Goal: Task Accomplishment & Management: Manage account settings

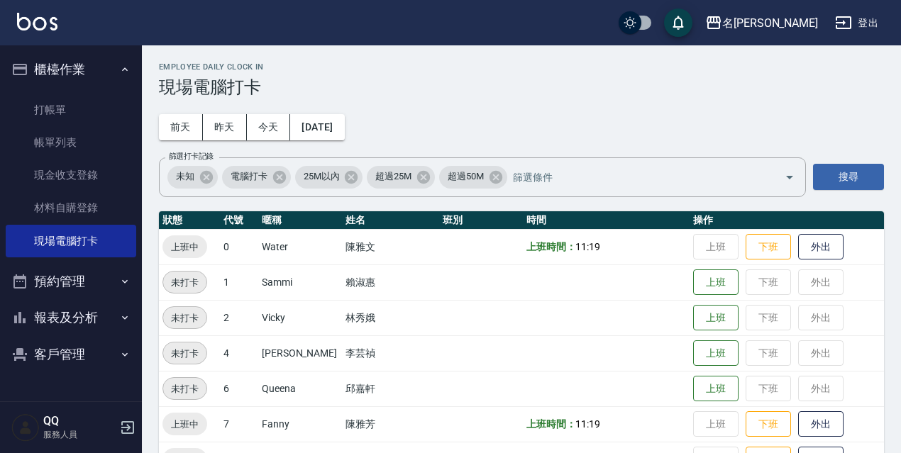
scroll to position [23, 0]
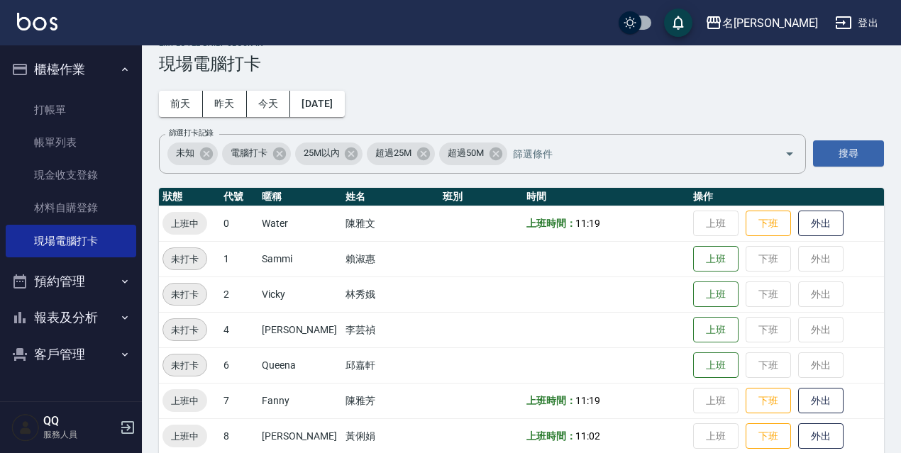
click at [867, 18] on button "登出" at bounding box center [856, 23] width 55 height 26
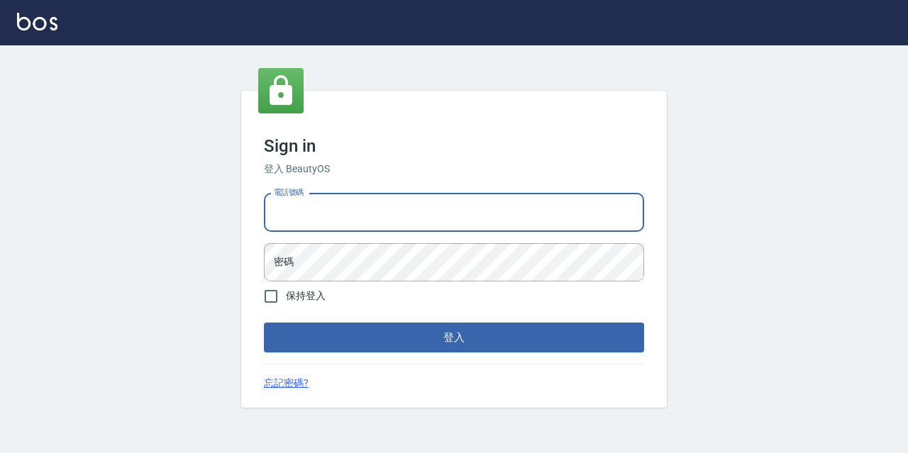
click at [361, 204] on input "電話號碼" at bounding box center [454, 213] width 380 height 38
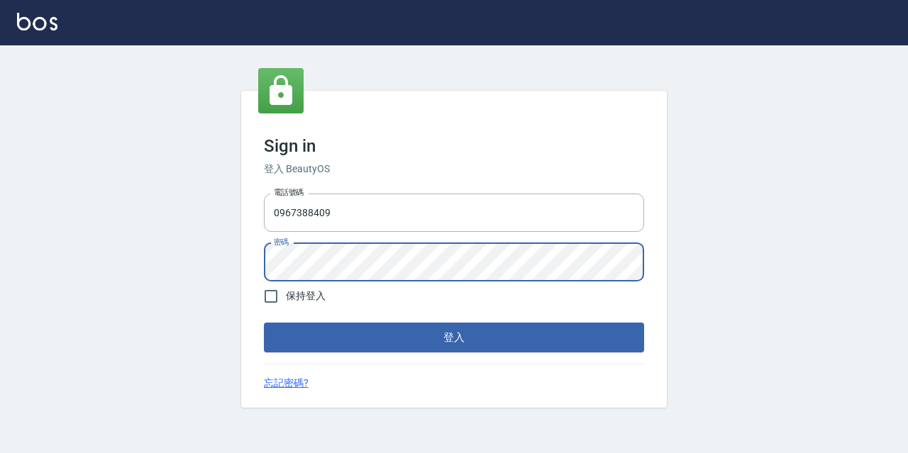
click at [264, 323] on button "登入" at bounding box center [454, 338] width 380 height 30
drag, startPoint x: 352, startPoint y: 208, endPoint x: 350, endPoint y: 222, distance: 13.8
click at [352, 209] on input "0967388409" at bounding box center [454, 213] width 380 height 38
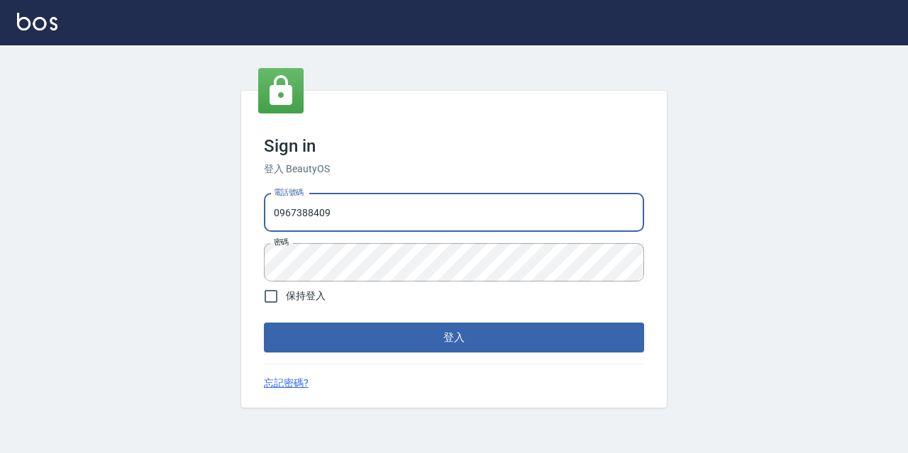
type input "0967388409"
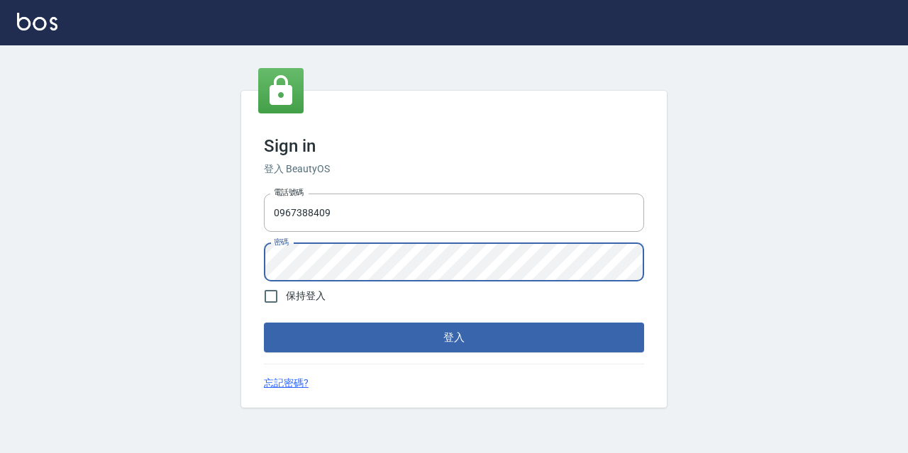
click at [264, 323] on button "登入" at bounding box center [454, 338] width 380 height 30
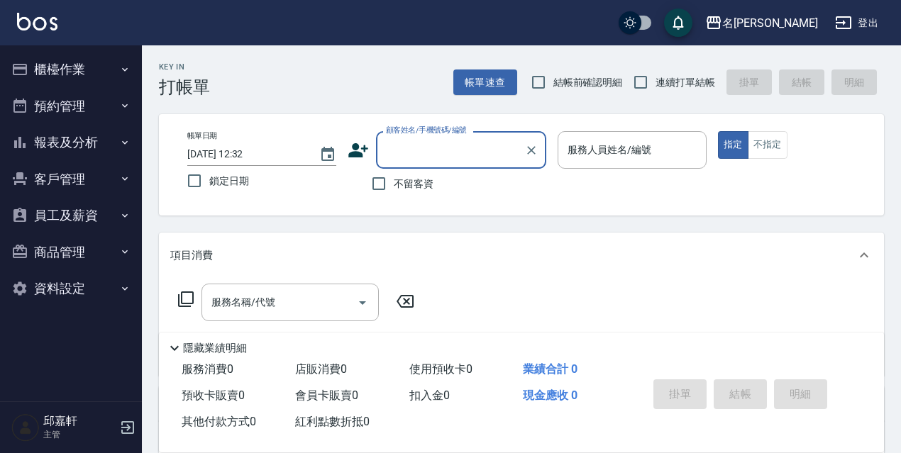
click at [118, 184] on button "客戶管理" at bounding box center [71, 179] width 130 height 37
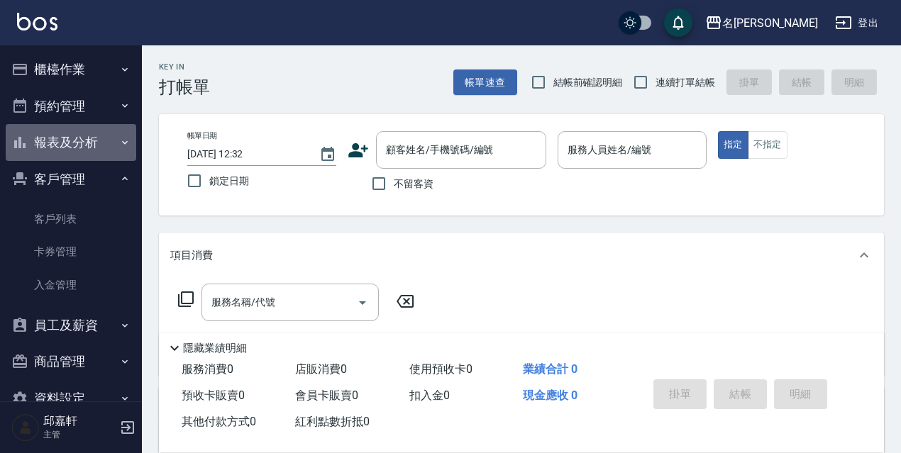
click at [121, 147] on icon "button" at bounding box center [124, 142] width 11 height 11
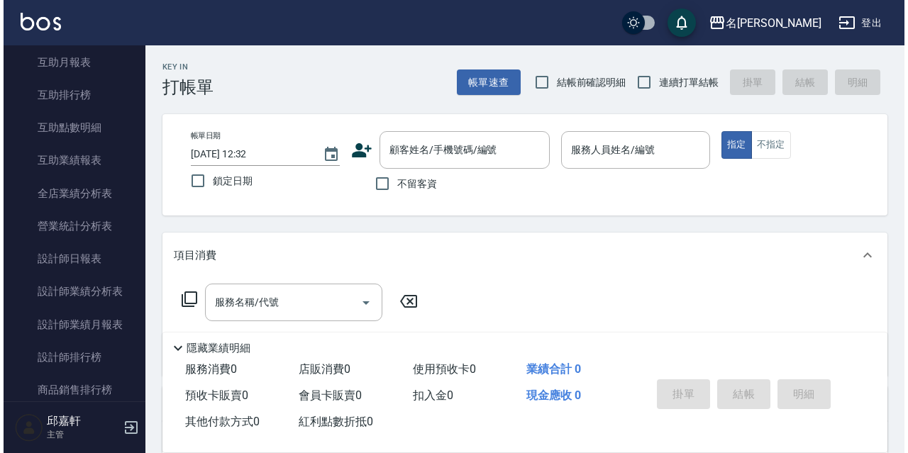
scroll to position [262, 0]
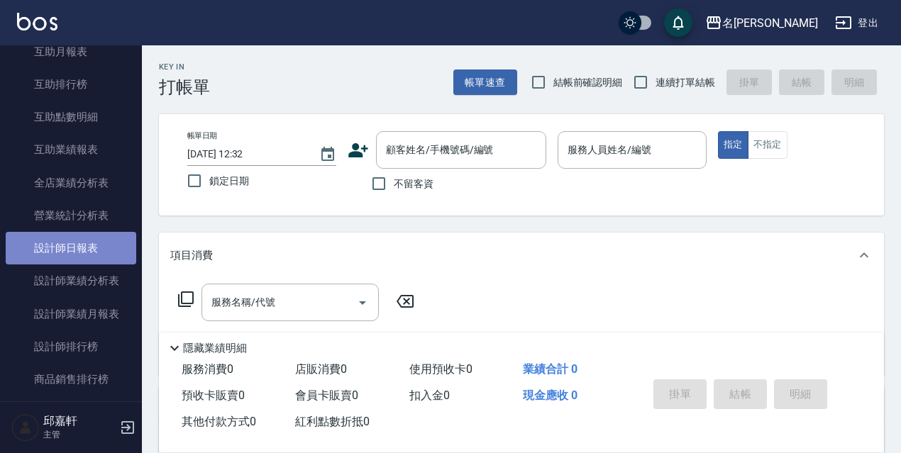
click at [99, 246] on link "設計師日報表" at bounding box center [71, 248] width 130 height 33
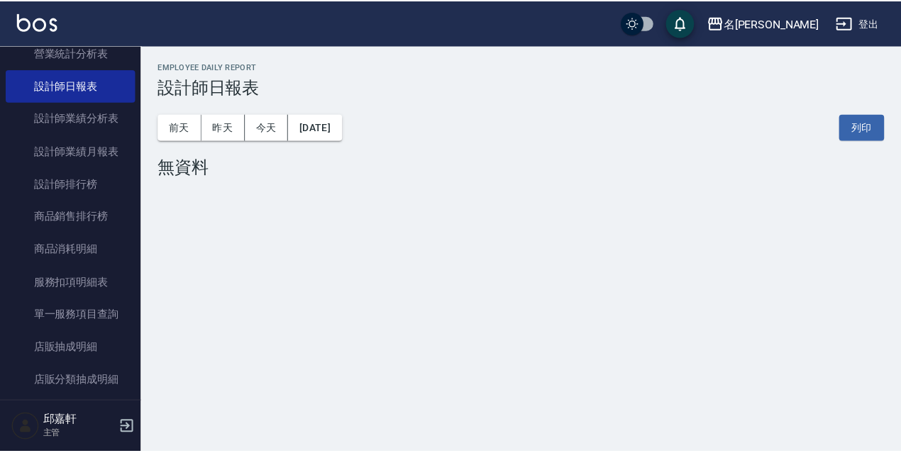
scroll to position [447, 0]
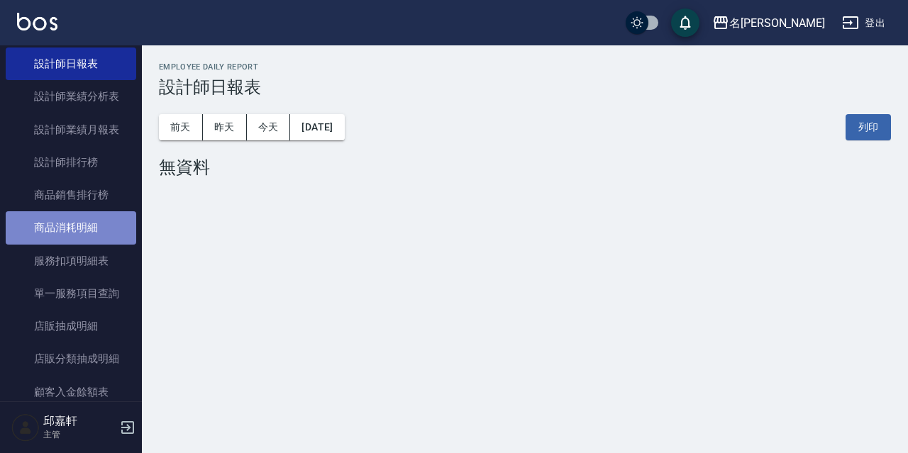
click at [94, 232] on link "商品消耗明細" at bounding box center [71, 227] width 130 height 33
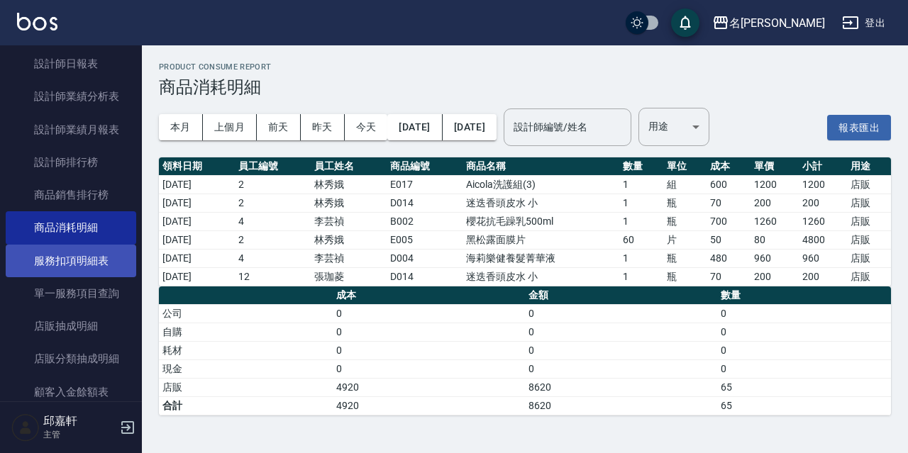
click at [82, 258] on link "服務扣項明細表" at bounding box center [71, 261] width 130 height 33
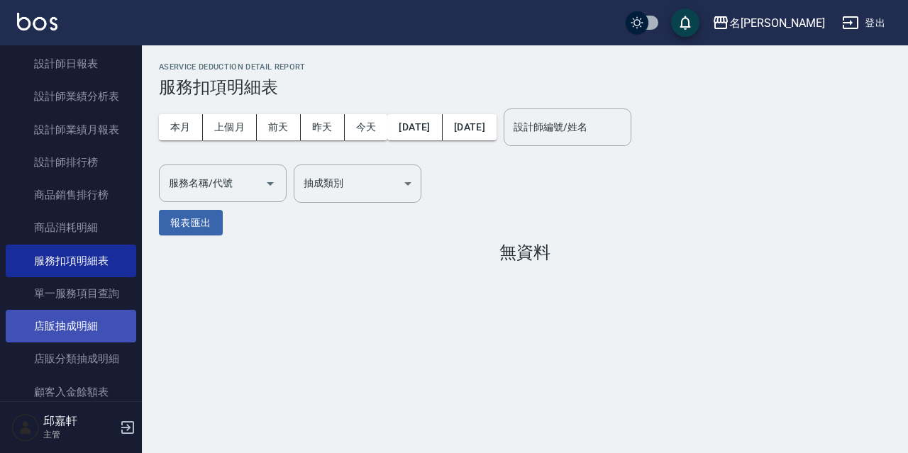
click at [91, 324] on link "店販抽成明細" at bounding box center [71, 326] width 130 height 33
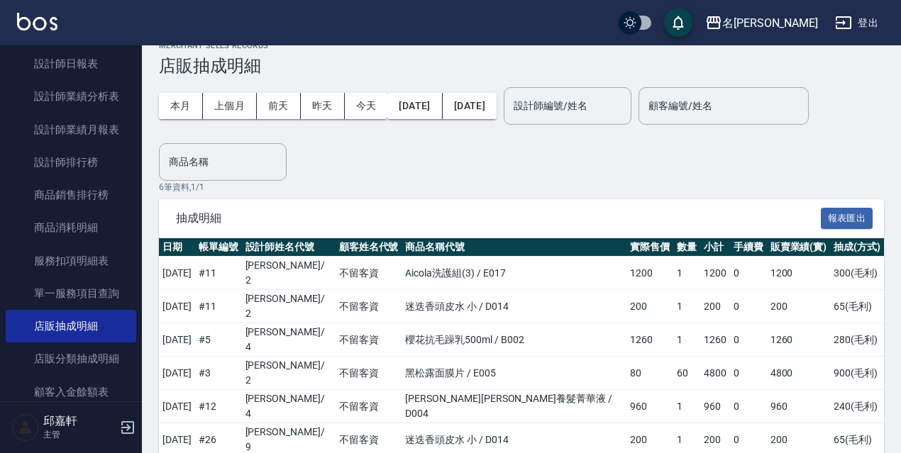
scroll to position [554, 0]
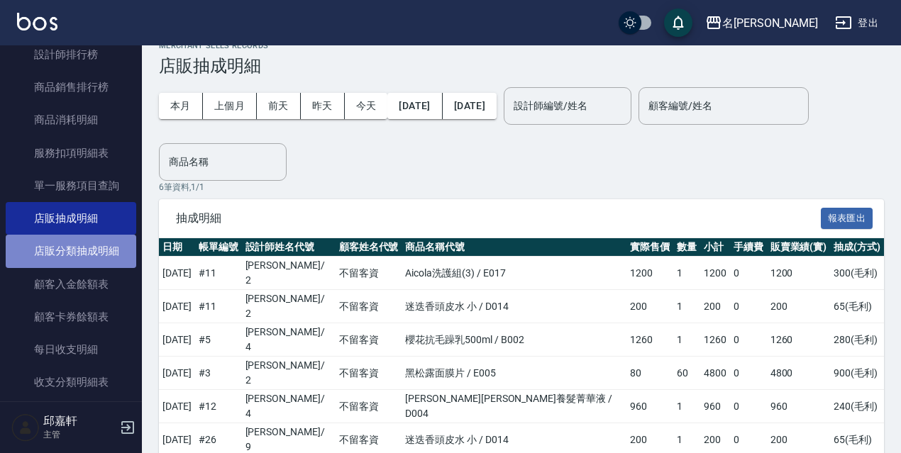
click at [102, 259] on link "店販分類抽成明細" at bounding box center [71, 251] width 130 height 33
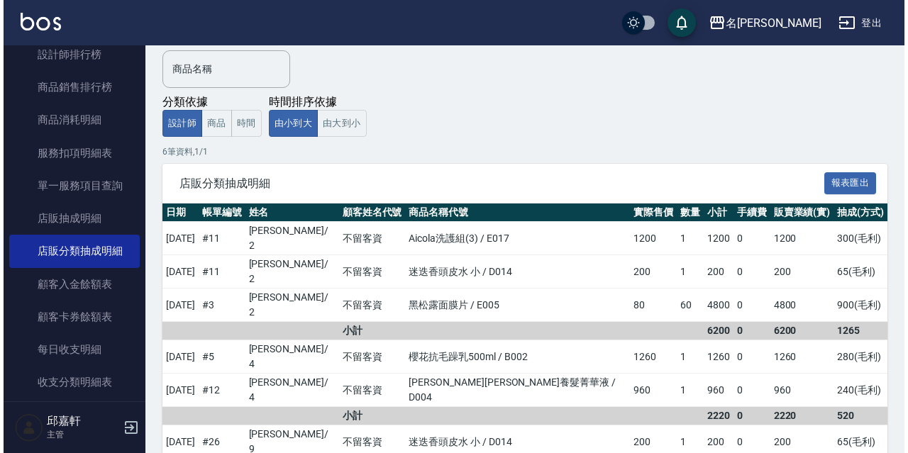
scroll to position [4, 0]
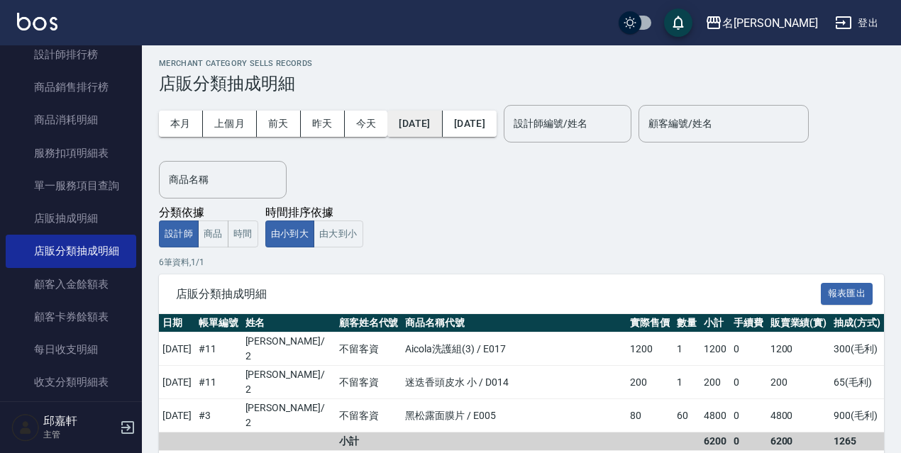
click at [437, 124] on button "2025/09/01" at bounding box center [414, 124] width 55 height 26
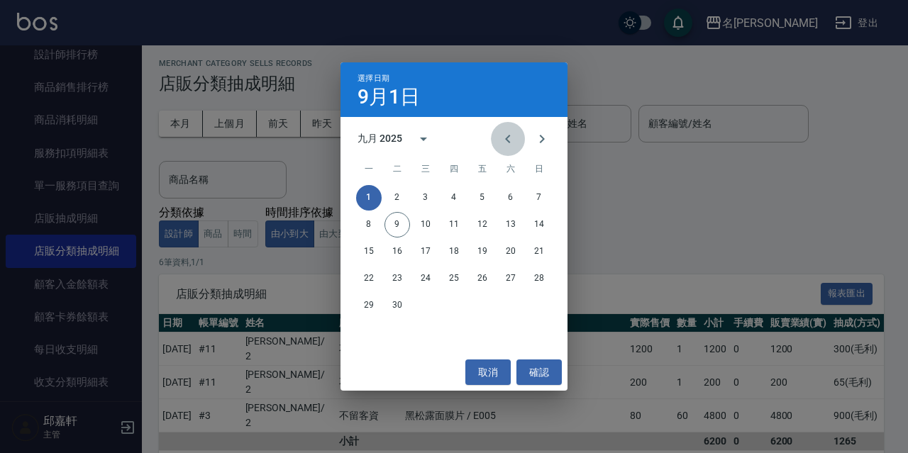
click at [513, 137] on icon "Previous month" at bounding box center [507, 138] width 17 height 17
click at [483, 193] on button "1" at bounding box center [482, 198] width 26 height 26
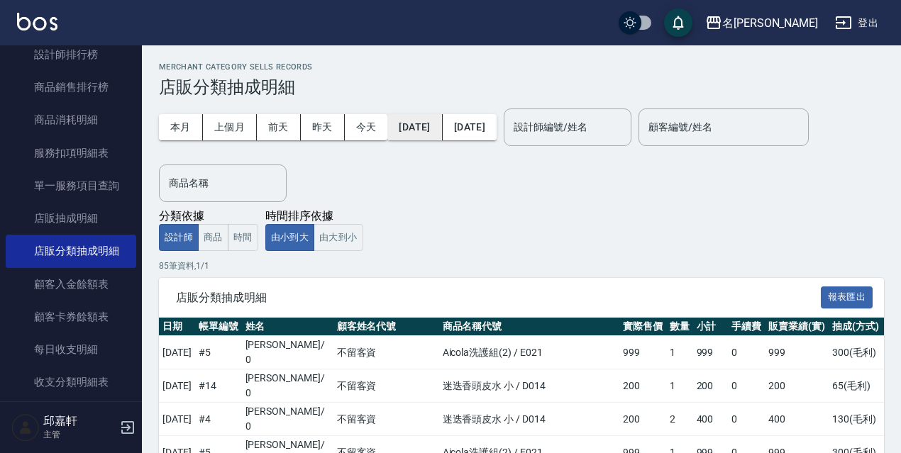
click at [442, 132] on button "2025/08/01" at bounding box center [414, 127] width 55 height 26
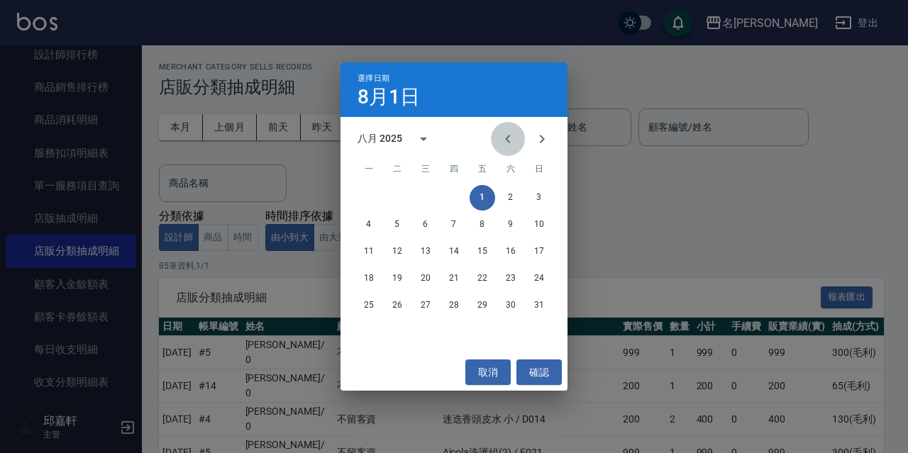
drag, startPoint x: 505, startPoint y: 133, endPoint x: 508, endPoint y: 143, distance: 10.3
click at [508, 138] on icon "Previous month" at bounding box center [507, 138] width 17 height 17
click at [398, 195] on button "1" at bounding box center [397, 198] width 26 height 26
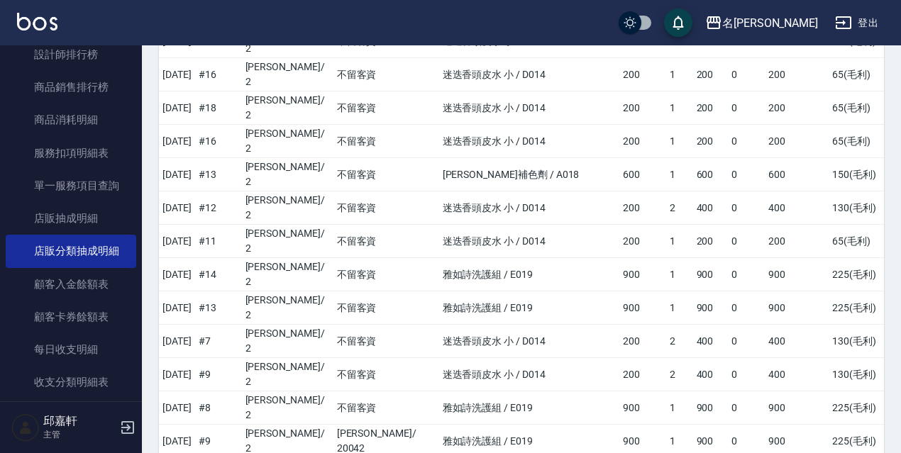
scroll to position [1627, 0]
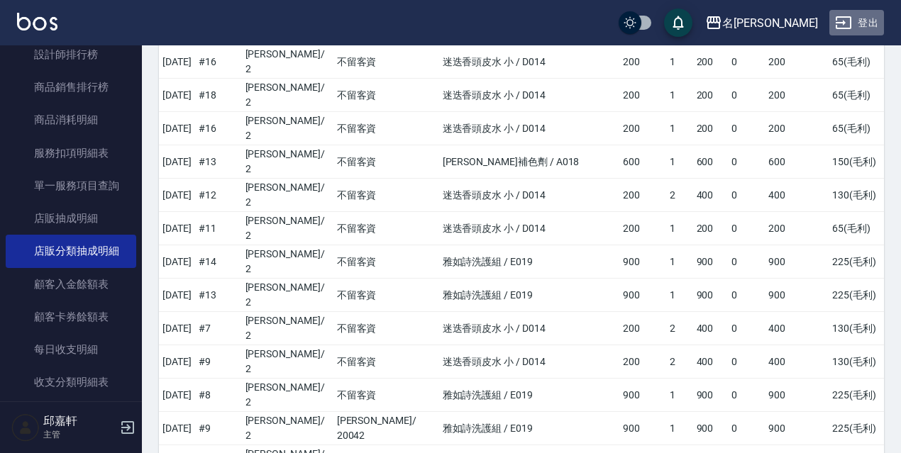
click at [871, 23] on button "登出" at bounding box center [856, 23] width 55 height 26
